Goal: Task Accomplishment & Management: Manage account settings

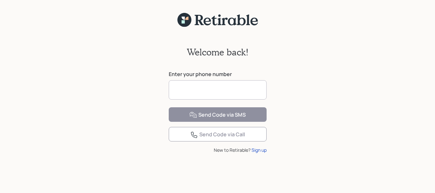
click at [230, 93] on input at bounding box center [218, 89] width 98 height 19
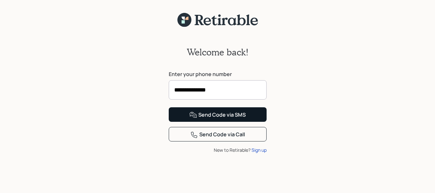
type input "**********"
click at [238, 119] on div "Send Code via SMS" at bounding box center [217, 115] width 56 height 8
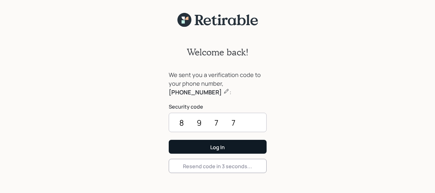
type input "8977"
click at [248, 148] on button "Log In" at bounding box center [218, 147] width 98 height 14
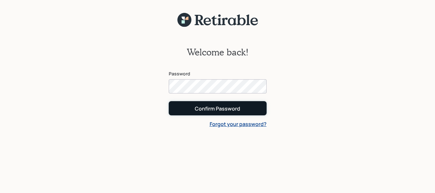
click at [227, 107] on div "Confirm Password" at bounding box center [217, 108] width 45 height 7
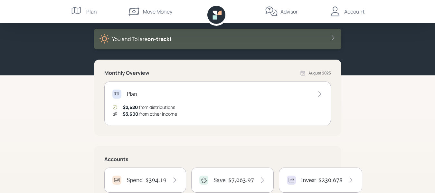
scroll to position [97, 0]
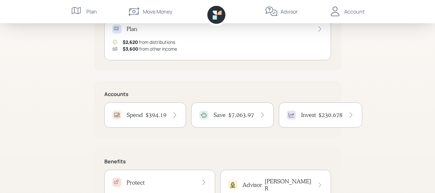
click at [162, 115] on h4 "$394.19" at bounding box center [156, 114] width 21 height 7
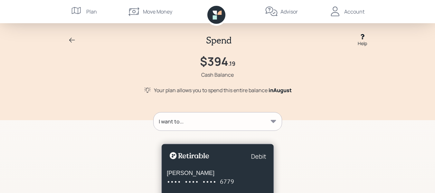
click at [349, 11] on div "Account" at bounding box center [354, 12] width 20 height 8
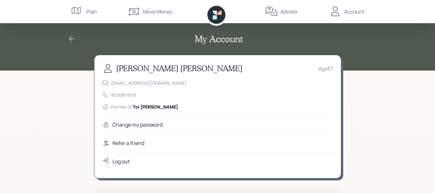
click at [117, 162] on div "Log out" at bounding box center [120, 162] width 17 height 8
